Goal: Task Accomplishment & Management: Use online tool/utility

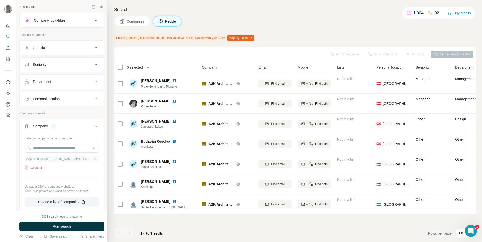
click at [93, 159] on icon "button" at bounding box center [95, 159] width 4 height 4
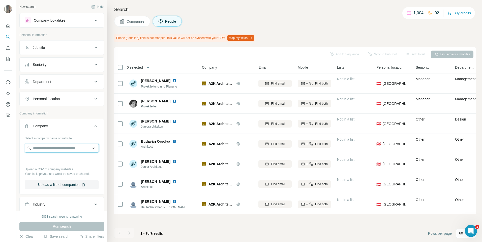
click at [63, 151] on input "text" at bounding box center [62, 148] width 74 height 9
click at [44, 151] on input "**********" at bounding box center [62, 148] width 74 height 9
type input "**********"
click at [48, 160] on p "[PERSON_NAME] Architecture" at bounding box center [63, 159] width 49 height 5
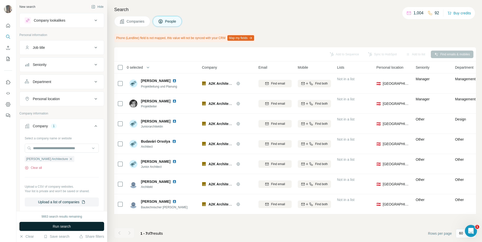
click at [68, 227] on span "Run search" at bounding box center [62, 226] width 18 height 5
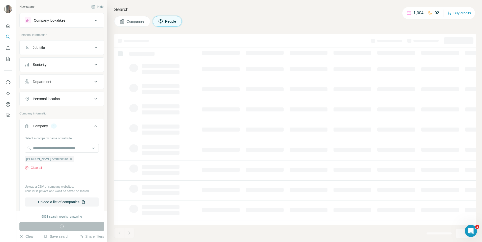
click at [118, 21] on button "Companies" at bounding box center [132, 21] width 36 height 11
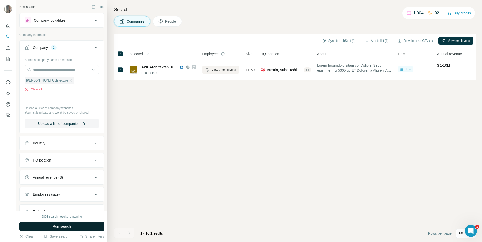
click at [90, 229] on button "Run search" at bounding box center [61, 226] width 85 height 9
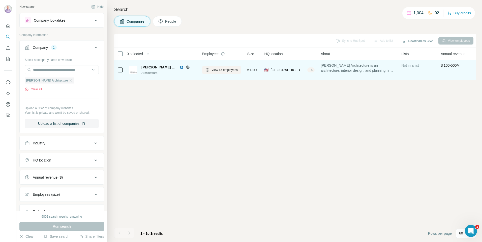
click at [123, 69] on icon at bounding box center [120, 70] width 6 height 6
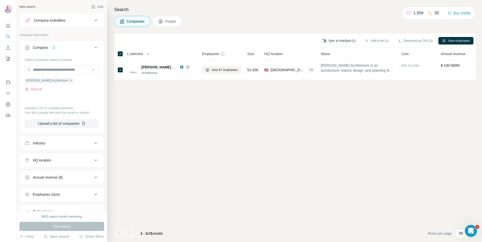
click at [333, 41] on button "Sync to HubSpot (1)" at bounding box center [339, 41] width 40 height 8
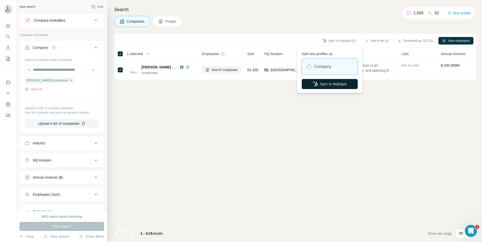
click at [328, 83] on button "Sync to HubSpot" at bounding box center [330, 84] width 56 height 10
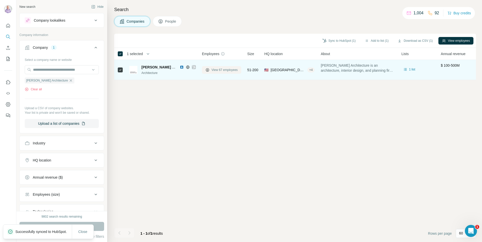
click at [228, 73] on button "View 67 employees" at bounding box center [221, 70] width 39 height 8
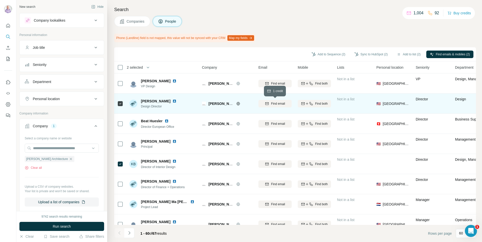
click at [277, 107] on button "Find email" at bounding box center [274, 104] width 33 height 8
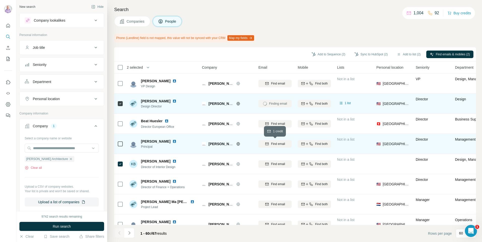
click at [261, 146] on div "Find email" at bounding box center [274, 144] width 33 height 5
click at [273, 142] on div "Finding email" at bounding box center [274, 144] width 33 height 14
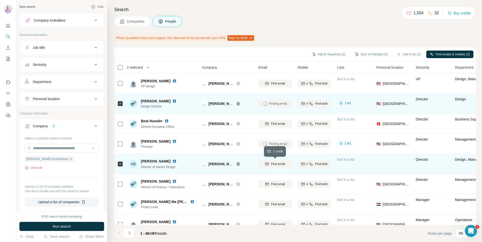
click at [268, 165] on icon "button" at bounding box center [266, 164] width 3 height 3
click at [369, 54] on button "Sync to HubSpot (2)" at bounding box center [371, 55] width 40 height 8
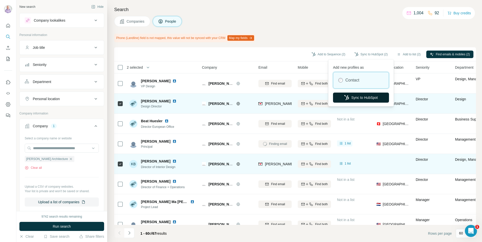
click at [363, 95] on button "Sync to HubSpot" at bounding box center [361, 98] width 56 height 10
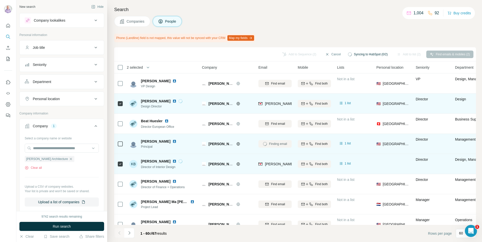
click at [281, 143] on div "Finding email" at bounding box center [274, 144] width 33 height 14
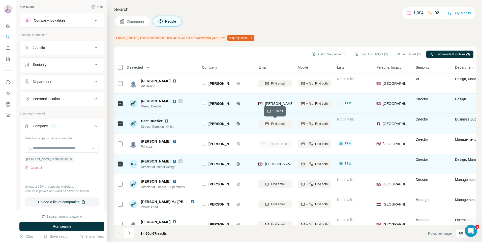
click at [277, 125] on span "Find email" at bounding box center [278, 124] width 14 height 5
click at [373, 55] on button "Sync to HubSpot (3)" at bounding box center [371, 55] width 40 height 8
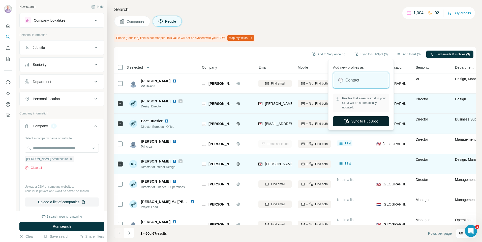
click at [367, 124] on button "Sync to HubSpot" at bounding box center [361, 121] width 56 height 10
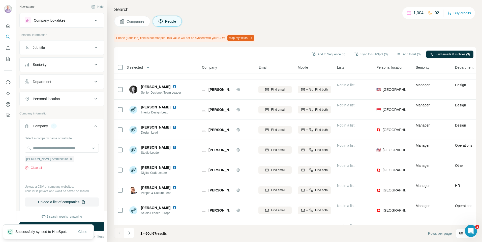
scroll to position [176, 0]
